Goal: Communication & Community: Submit feedback/report problem

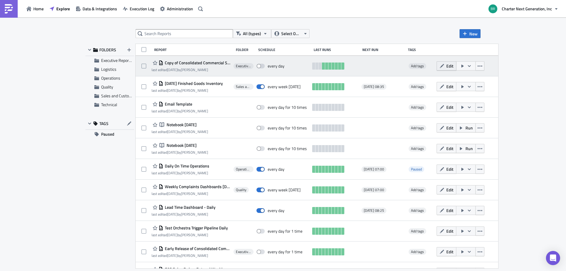
click at [453, 65] on span "Edit" at bounding box center [449, 66] width 7 height 6
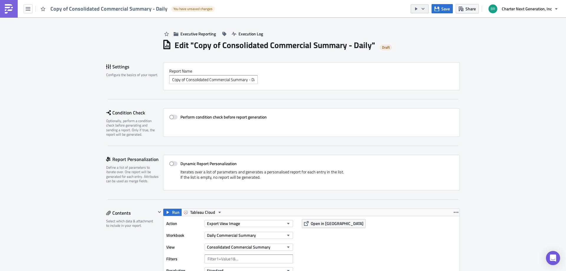
click at [423, 8] on icon "button" at bounding box center [422, 8] width 5 height 5
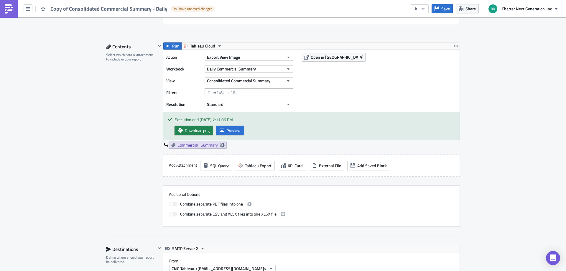
scroll to position [177, 0]
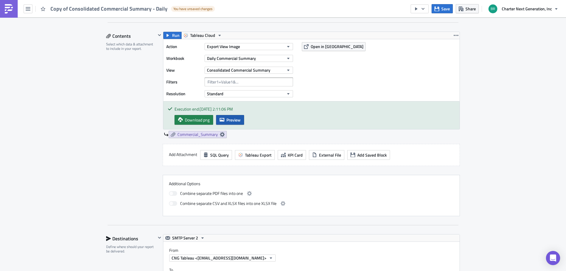
click at [227, 120] on span "Preview" at bounding box center [233, 120] width 14 height 6
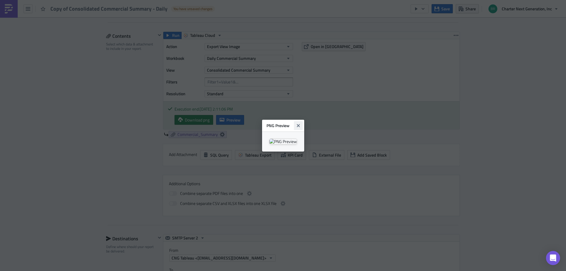
click at [300, 123] on icon "Close" at bounding box center [298, 125] width 5 height 5
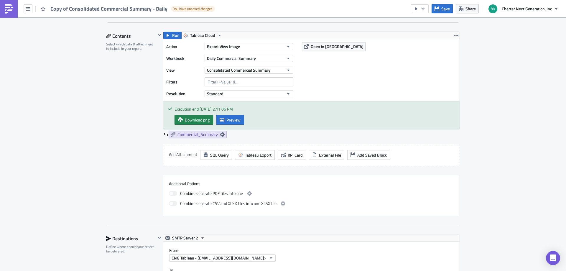
scroll to position [0, 0]
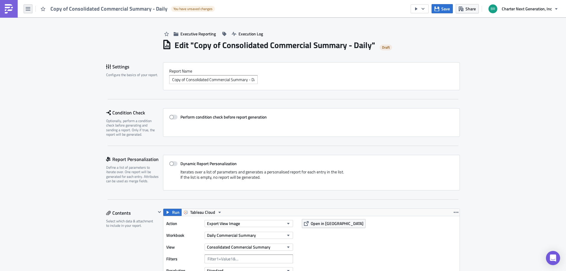
click at [27, 12] on button "button" at bounding box center [28, 8] width 9 height 9
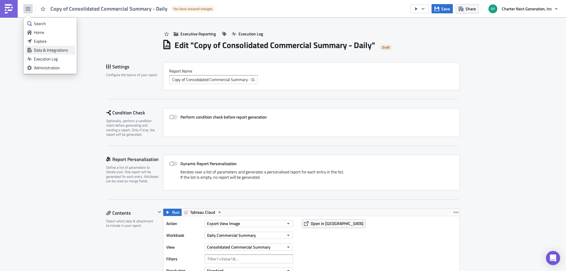
click at [45, 49] on div "Data & Integrations" at bounding box center [53, 50] width 39 height 6
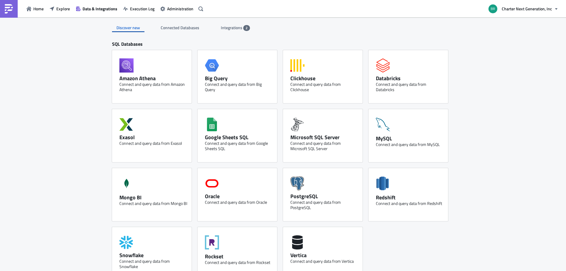
click at [229, 27] on span "Integrations" at bounding box center [232, 27] width 22 height 6
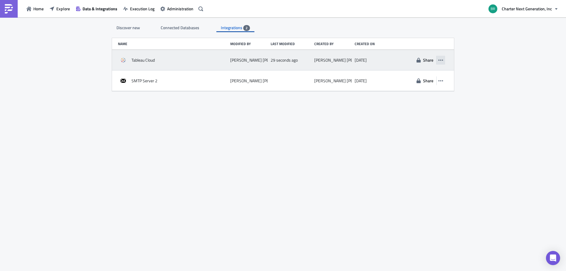
click at [441, 60] on icon "button" at bounding box center [440, 59] width 5 height 1
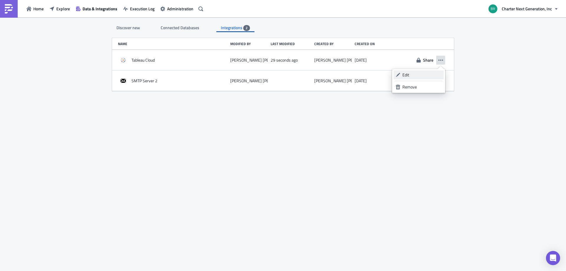
click at [411, 77] on div "Edit" at bounding box center [421, 75] width 39 height 6
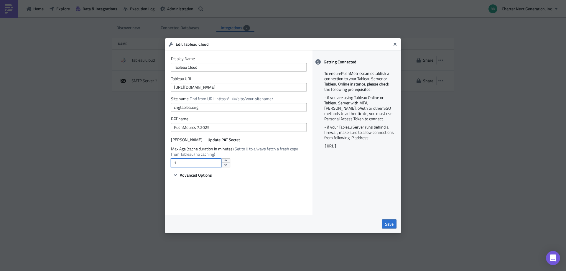
click at [191, 160] on input "1" at bounding box center [196, 162] width 50 height 9
type input "0"
click at [388, 223] on span "Save" at bounding box center [389, 224] width 9 height 6
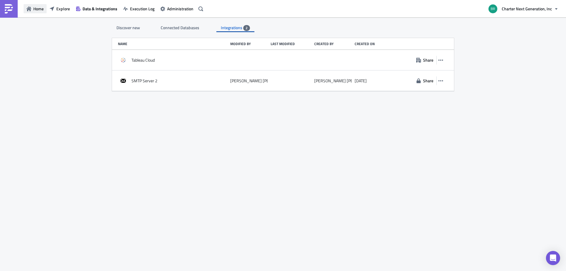
click at [38, 8] on span "Home" at bounding box center [38, 9] width 10 height 6
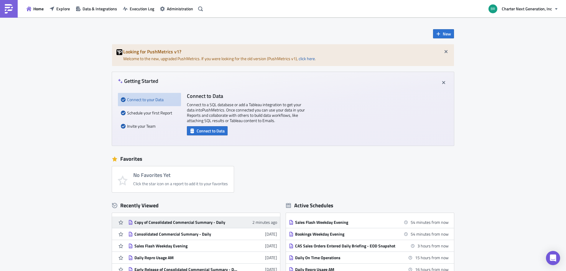
click at [211, 226] on link "Copy of Consolidated Commercial Summary - Daily 2 minutes ago" at bounding box center [202, 221] width 149 height 11
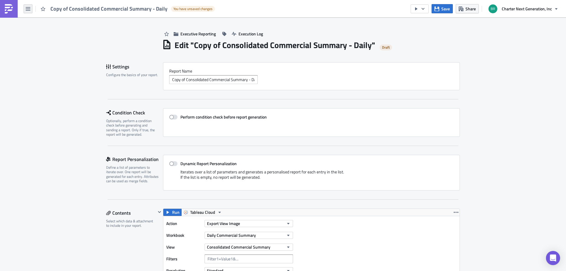
click at [27, 9] on icon "button" at bounding box center [28, 9] width 5 height 4
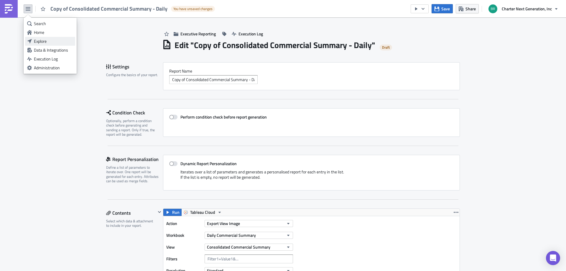
click at [37, 40] on div "Explore" at bounding box center [53, 41] width 39 height 6
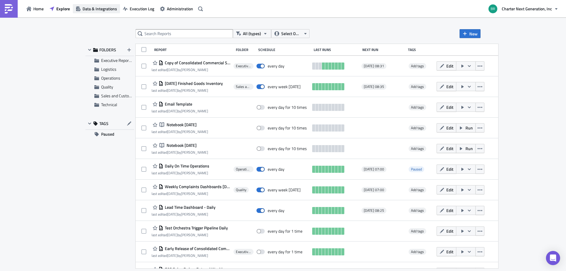
click at [103, 9] on span "Data & Integrations" at bounding box center [99, 9] width 34 height 6
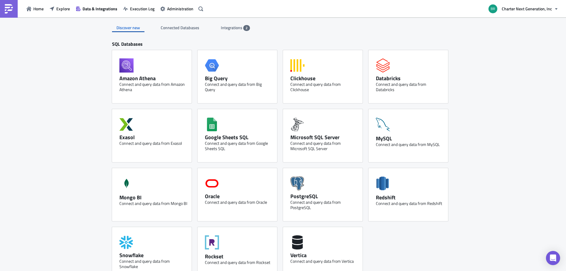
click at [233, 25] on span "Integrations" at bounding box center [232, 27] width 22 height 6
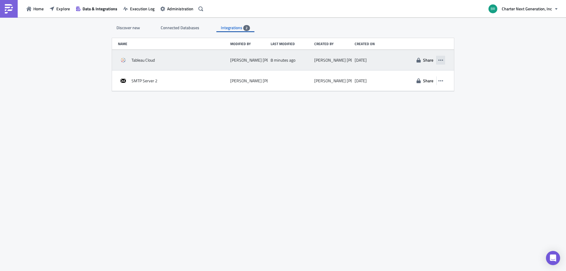
click at [440, 58] on icon "button" at bounding box center [440, 60] width 5 height 5
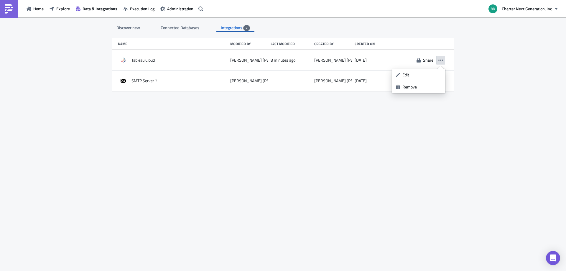
click at [409, 29] on div "Discover new Connected Databases Integrations 2" at bounding box center [283, 24] width 342 height 15
click at [137, 6] on span "Execution Log" at bounding box center [142, 9] width 24 height 6
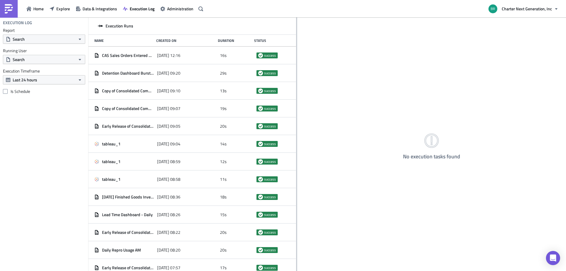
drag, startPoint x: 184, startPoint y: 64, endPoint x: 296, endPoint y: 70, distance: 112.3
click at [296, 70] on div at bounding box center [296, 144] width 1 height 254
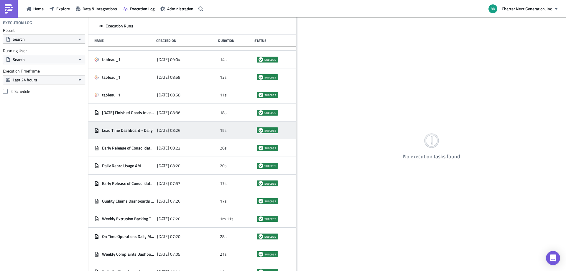
scroll to position [114, 0]
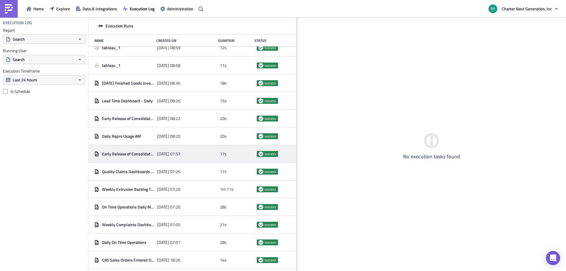
click at [136, 154] on span "Early Release of Consolidated Commercial Summary - Daily" at bounding box center [128, 153] width 52 height 5
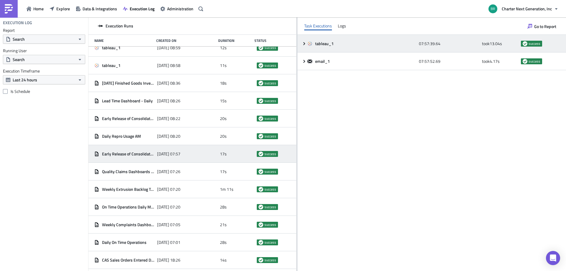
click at [305, 43] on icon at bounding box center [304, 43] width 5 height 5
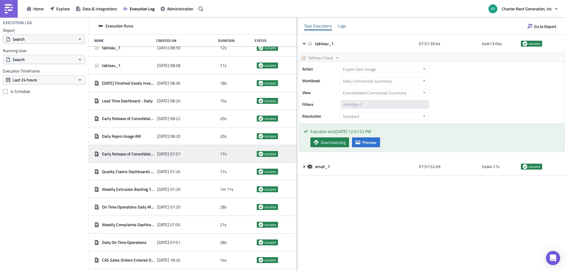
click at [340, 26] on div "Logs" at bounding box center [342, 26] width 8 height 9
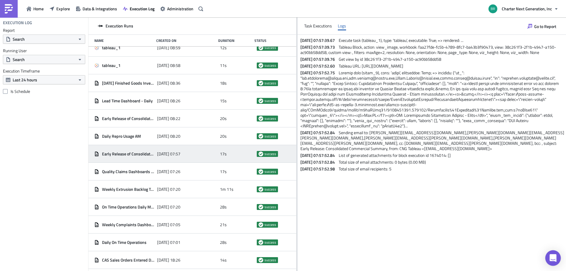
click at [555, 255] on icon "Open Intercom Messenger" at bounding box center [552, 258] width 7 height 8
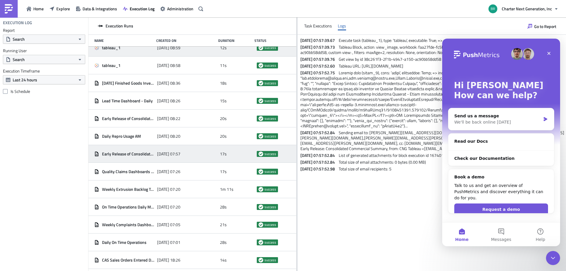
scroll to position [0, 0]
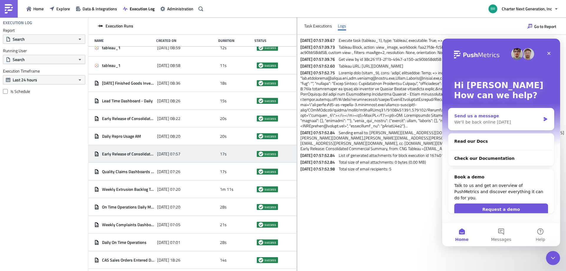
click at [509, 118] on div "Send us a message" at bounding box center [497, 116] width 86 height 6
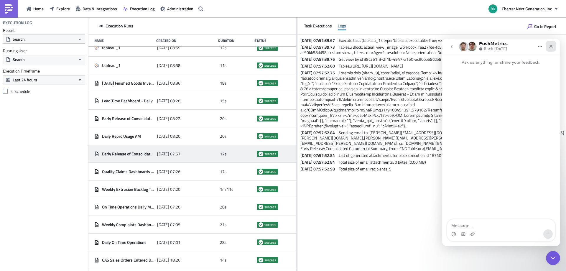
click at [551, 45] on icon "Close" at bounding box center [550, 46] width 3 height 3
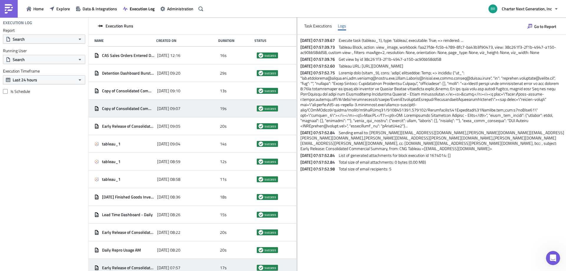
click at [129, 109] on span "Copy of Consolidated Commercial Summary - Daily" at bounding box center [128, 108] width 52 height 5
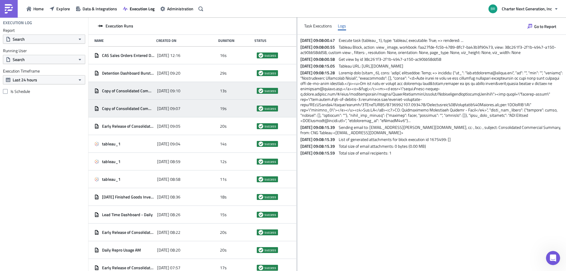
click at [139, 92] on span "Copy of Consolidated Commercial Summary - Daily" at bounding box center [128, 90] width 52 height 5
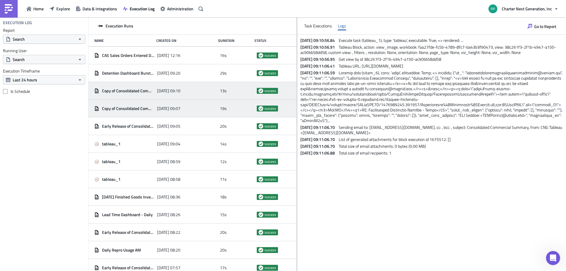
click at [134, 105] on div "Copy of Consolidated Commercial Summary - Daily" at bounding box center [124, 108] width 60 height 11
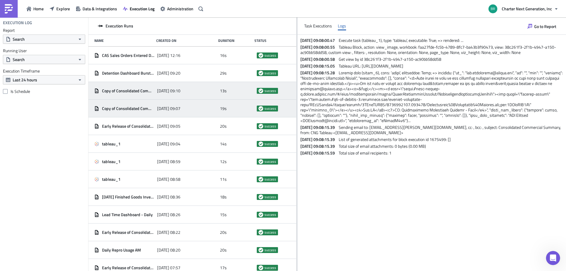
click at [136, 94] on div "Copy of Consolidated Commercial Summary - Daily" at bounding box center [124, 90] width 60 height 11
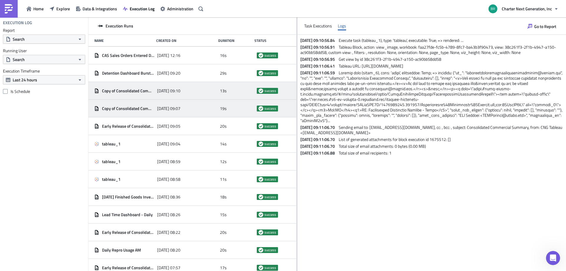
click at [145, 104] on div "Copy of Consolidated Commercial Summary - Daily" at bounding box center [124, 108] width 60 height 11
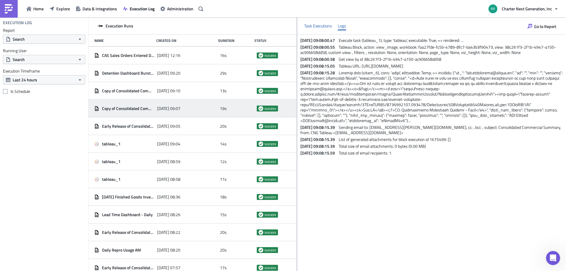
click at [325, 25] on div "Task Executions" at bounding box center [318, 26] width 28 height 9
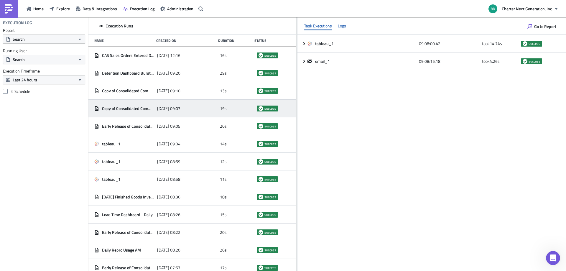
click at [342, 23] on div "Logs" at bounding box center [342, 26] width 8 height 9
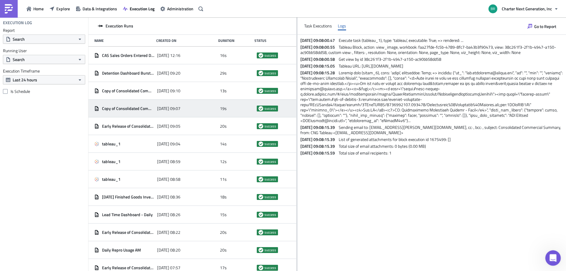
click at [551, 260] on icon "Open Intercom Messenger" at bounding box center [552, 257] width 10 height 10
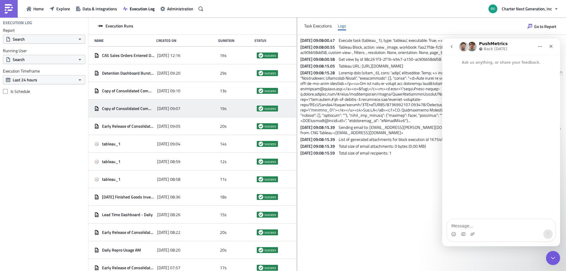
click at [348, 55] on span "Tableau Block, action: view_image, workbook: faa27fde-fc5b-4789-8fc7-ba43b3f904…" at bounding box center [427, 49] width 255 height 11
click at [472, 234] on icon "Upload attachment" at bounding box center [472, 234] width 5 height 5
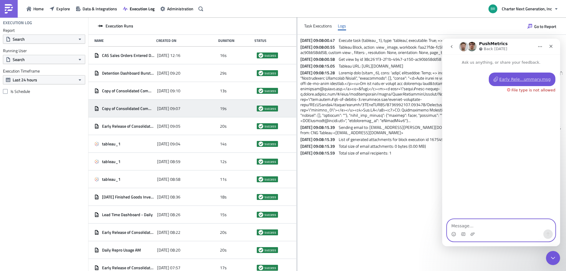
click at [485, 227] on textarea "Message…" at bounding box center [501, 224] width 108 height 10
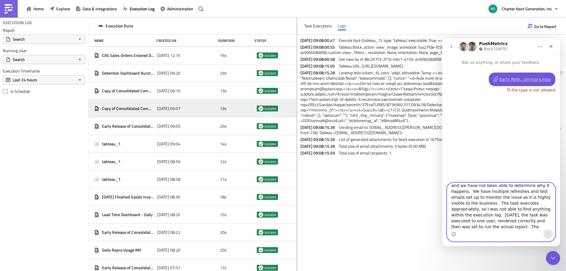
scroll to position [33, 0]
drag, startPoint x: 497, startPoint y: 216, endPoint x: 497, endPoint y: 223, distance: 6.2
click at [501, 196] on textarea "Hello, we are having issues with one Tableau report not rendering the image app…" at bounding box center [501, 206] width 108 height 47
click at [537, 197] on textarea "Hello, we are having issues with one Tableau report not rendering the image app…" at bounding box center [501, 206] width 108 height 47
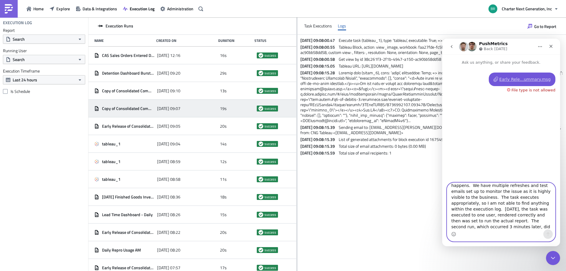
click at [512, 226] on textarea "Hello, we are having issues with one Tableau report not rendering the image app…" at bounding box center [501, 206] width 108 height 47
click at [499, 226] on textarea "Hello, we are having issues with one Tableau report not rendering the image app…" at bounding box center [501, 206] width 108 height 47
click at [546, 225] on textarea "Hello, we are having issues with one Tableau report not rendering the image app…" at bounding box center [501, 206] width 108 height 47
click at [522, 228] on textarea "Hello, we are having issues with one Tableau report not rendering the image app…" at bounding box center [501, 206] width 108 height 47
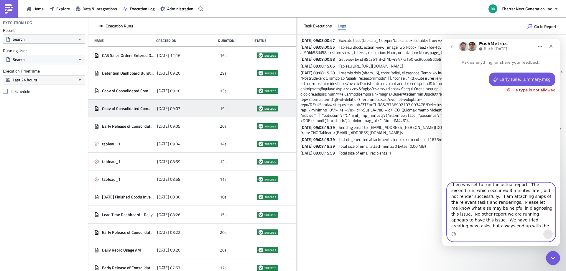
scroll to position [0, 0]
click at [511, 193] on textarea "Hello, we are having issues with one Tableau report not rendering the image app…" at bounding box center [501, 206] width 108 height 47
type textarea "Hello, we are having issues with one Tableau report not rendering the image pro…"
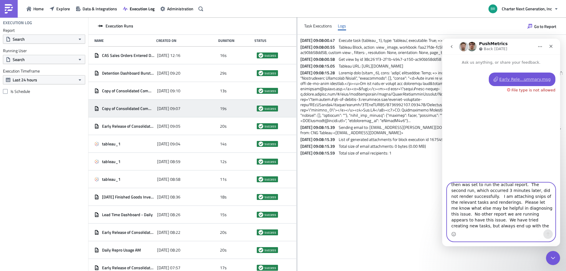
click at [499, 224] on textarea "Hello, we are having issues with one Tableau report not rendering the image pro…" at bounding box center [501, 206] width 108 height 47
drag, startPoint x: 498, startPoint y: 225, endPoint x: 422, endPoint y: 154, distance: 104.0
click html "PushMetrics Back [DATE] Ask us anything, or share your feedback. Early Rele...u…"
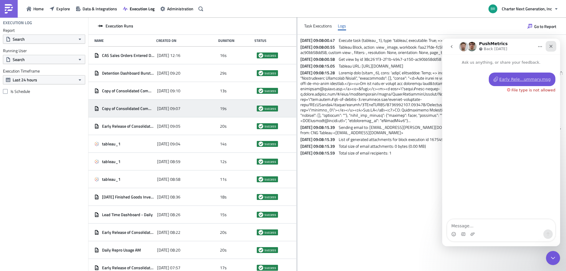
drag, startPoint x: 551, startPoint y: 47, endPoint x: 993, endPoint y: 85, distance: 443.5
click at [551, 47] on icon "Close" at bounding box center [550, 46] width 3 height 3
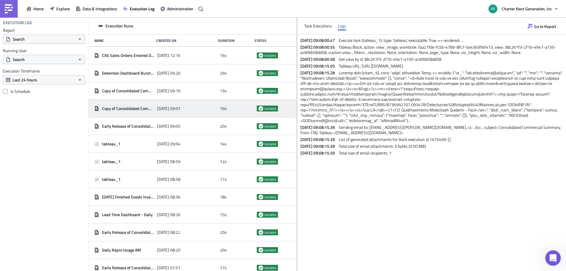
click at [550, 254] on icon "Open Intercom Messenger" at bounding box center [552, 257] width 10 height 10
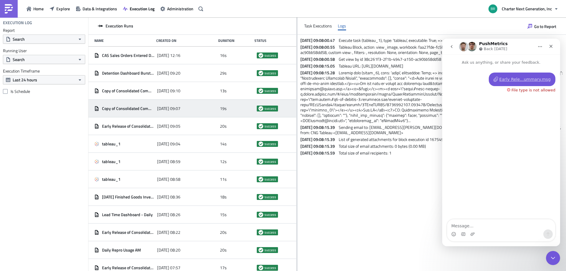
click at [472, 224] on textarea "Message…" at bounding box center [501, 224] width 108 height 10
type textarea "Hello, we are having issues with one Tableau report not rendering the image pro…"
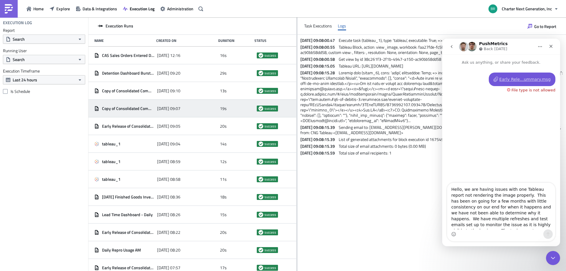
drag, startPoint x: 498, startPoint y: 228, endPoint x: 414, endPoint y: 159, distance: 108.7
click html "PushMetrics Back [DATE] Ask us anything, or share your feedback. Early Rele...u…"
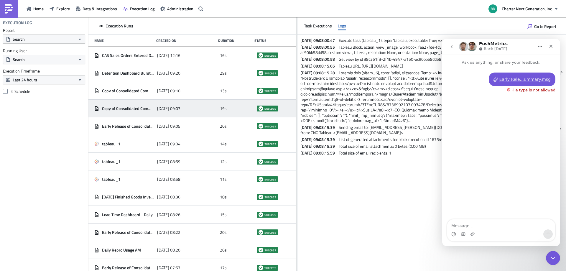
click at [541, 45] on icon "Home" at bounding box center [539, 46] width 5 height 5
drag, startPoint x: 508, startPoint y: 121, endPoint x: 522, endPoint y: 91, distance: 33.1
click at [508, 120] on div "Early Rele...ummary.msg • 6m ago File type is not allowed" at bounding box center [501, 142] width 118 height 154
drag, startPoint x: 530, startPoint y: 80, endPoint x: 541, endPoint y: 116, distance: 38.0
click at [541, 116] on div "Early Rele...ummary.msg • 6m ago File type is not allowed" at bounding box center [501, 142] width 118 height 154
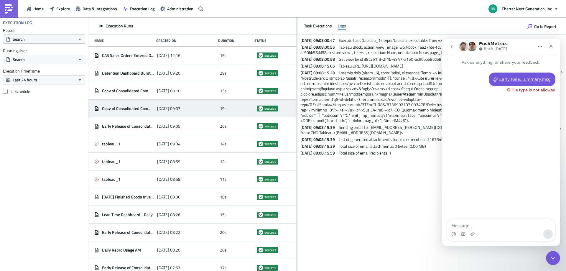
click at [453, 43] on button "go back" at bounding box center [451, 46] width 11 height 11
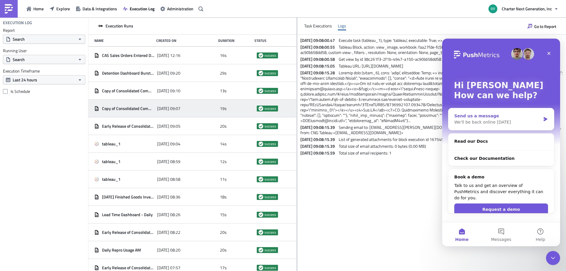
click at [482, 116] on div "Send us a message" at bounding box center [497, 116] width 86 height 6
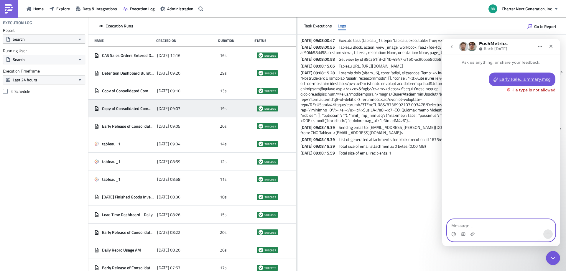
click at [460, 227] on textarea "Message…" at bounding box center [501, 224] width 108 height 10
drag, startPoint x: 467, startPoint y: 232, endPoint x: 470, endPoint y: 233, distance: 3.3
click at [467, 232] on div "Intercom messenger" at bounding box center [501, 233] width 108 height 9
click at [438, 243] on div "[DATE] 09:08:00.47 Execute task (tableau_1), type: 'tableau', executable: True;…" at bounding box center [431, 153] width 268 height 236
click at [550, 48] on icon "Close" at bounding box center [550, 46] width 5 height 5
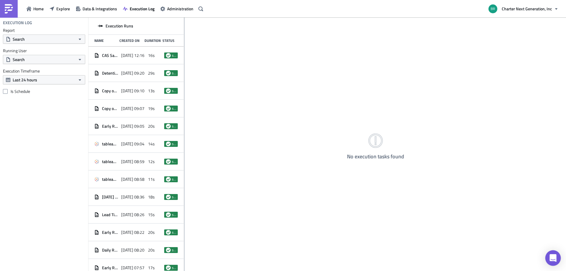
click at [550, 254] on div "Open Intercom Messenger" at bounding box center [553, 258] width 16 height 16
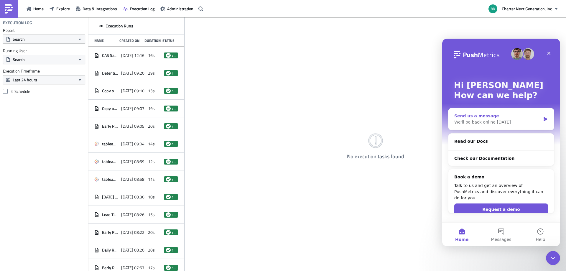
click at [481, 122] on div "We'll be back online [DATE]" at bounding box center [497, 122] width 86 height 6
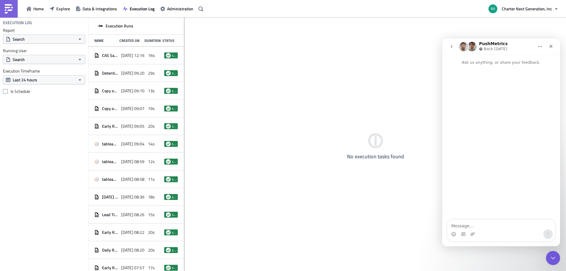
click at [456, 224] on textarea "Message…" at bounding box center [501, 224] width 108 height 10
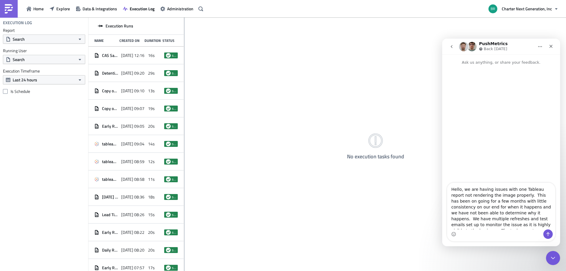
scroll to position [69, 0]
type textarea "Hello, we are having issues with one Tableau report not rendering the image pro…"
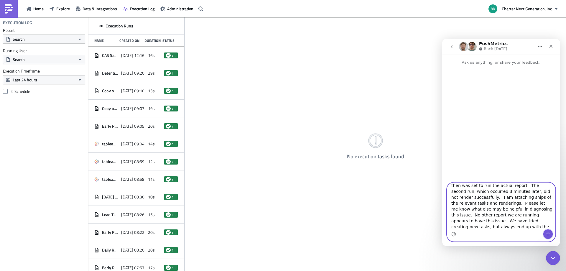
click at [544, 231] on button "Send a message…" at bounding box center [547, 233] width 9 height 9
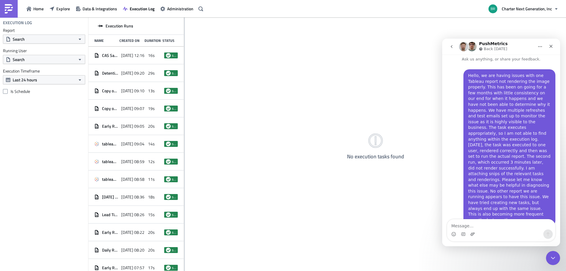
scroll to position [10, 0]
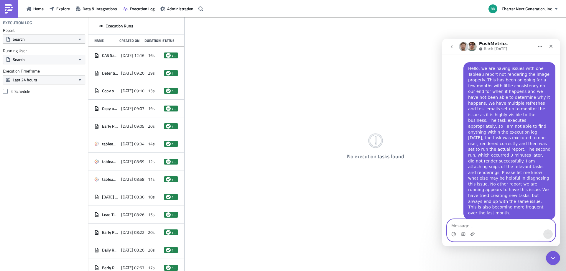
click at [472, 235] on icon "Upload attachment" at bounding box center [472, 233] width 4 height 3
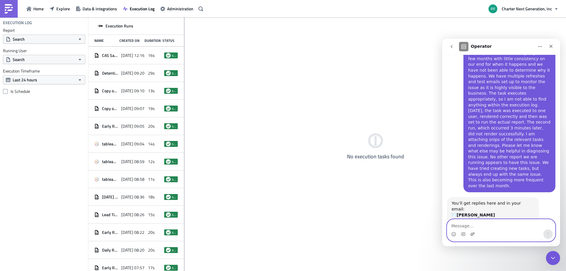
scroll to position [64, 0]
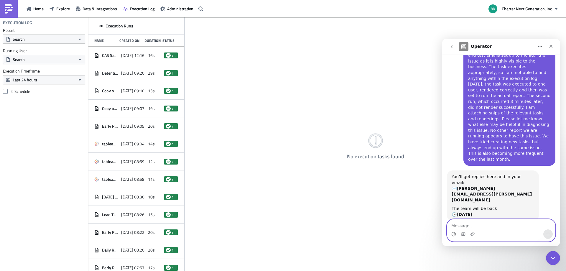
click at [478, 227] on textarea "Message…" at bounding box center [501, 224] width 108 height 10
type textarea "The bottom execution successfully rendered this image."
click at [547, 231] on button "Send a message…" at bounding box center [547, 233] width 9 height 9
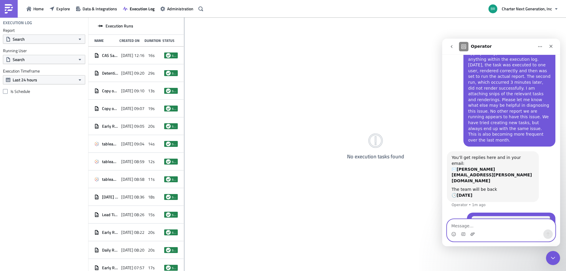
click at [474, 234] on icon "Upload attachment" at bounding box center [472, 234] width 5 height 5
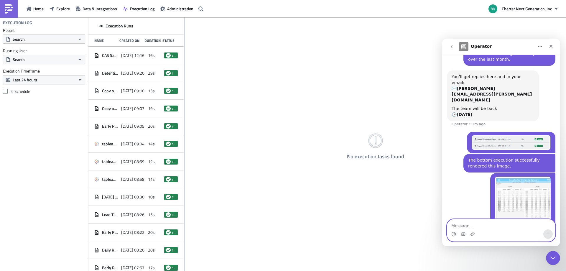
scroll to position [170, 0]
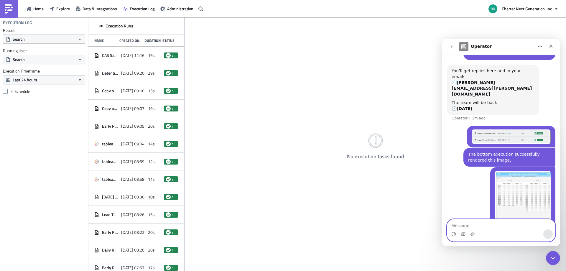
click at [470, 224] on textarea "Message…" at bounding box center [501, 224] width 108 height 10
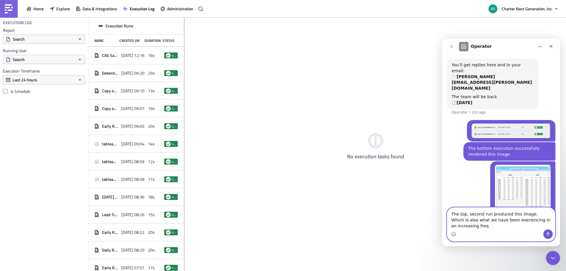
scroll to position [181, 0]
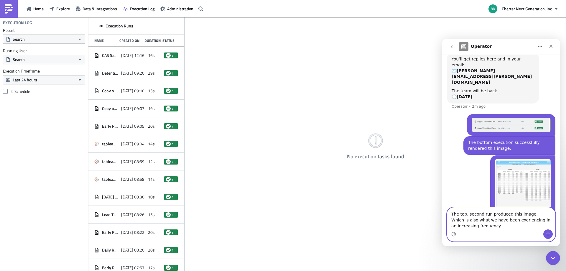
type textarea "The top, second run produced this image. Which is also what we have been exerie…"
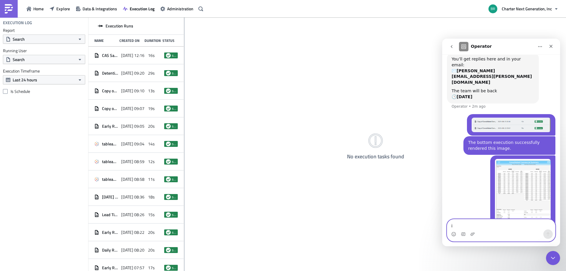
scroll to position [195, 0]
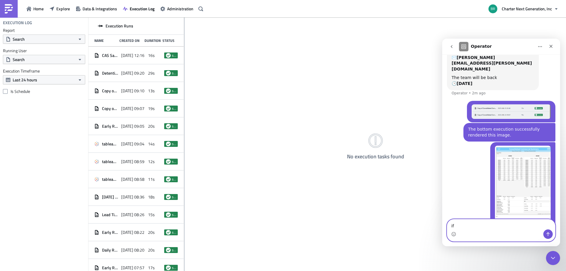
type textarea "i"
paste textarea "I"
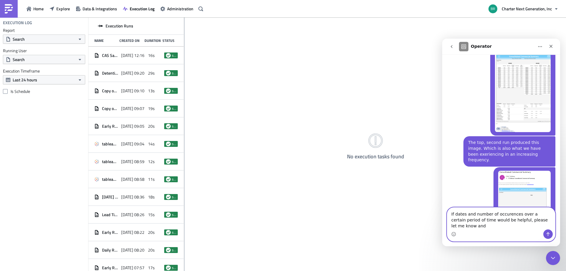
scroll to position [293, 0]
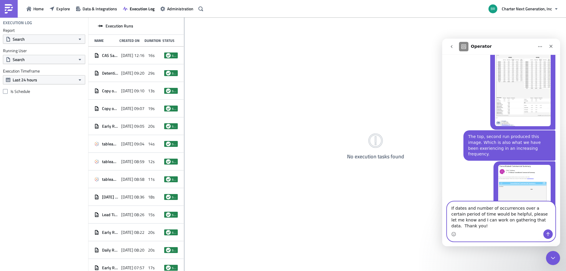
type textarea "If dates and number of occurrences over a certain period of time would be helpf…"
drag, startPoint x: 547, startPoint y: 235, endPoint x: 546, endPoint y: 238, distance: 3.0
click at [547, 234] on icon "Send a message…" at bounding box center [547, 234] width 5 height 5
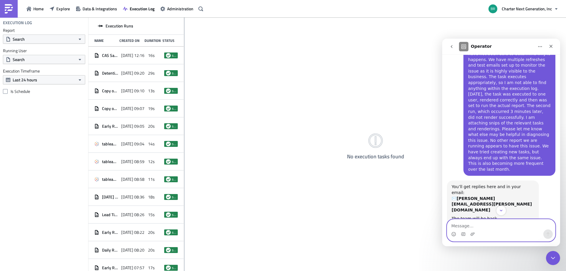
scroll to position [47, 0]
